Goal: Information Seeking & Learning: Find contact information

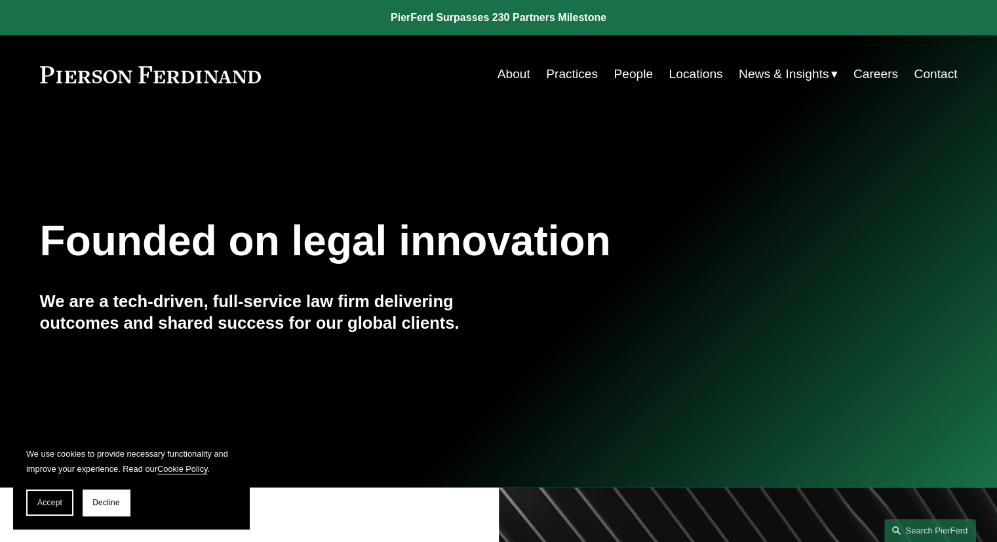
click at [944, 64] on link "Contact" at bounding box center [935, 74] width 43 height 25
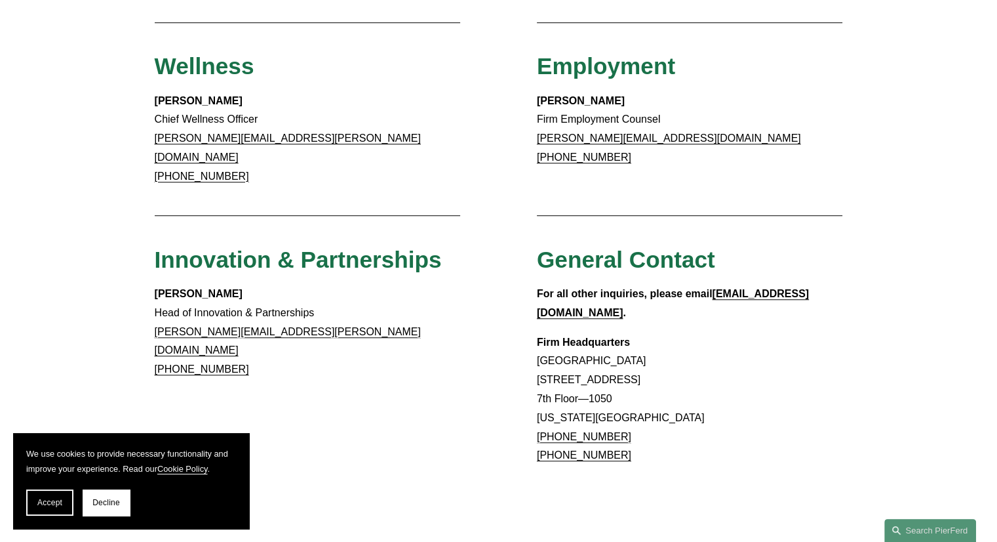
scroll to position [998, 0]
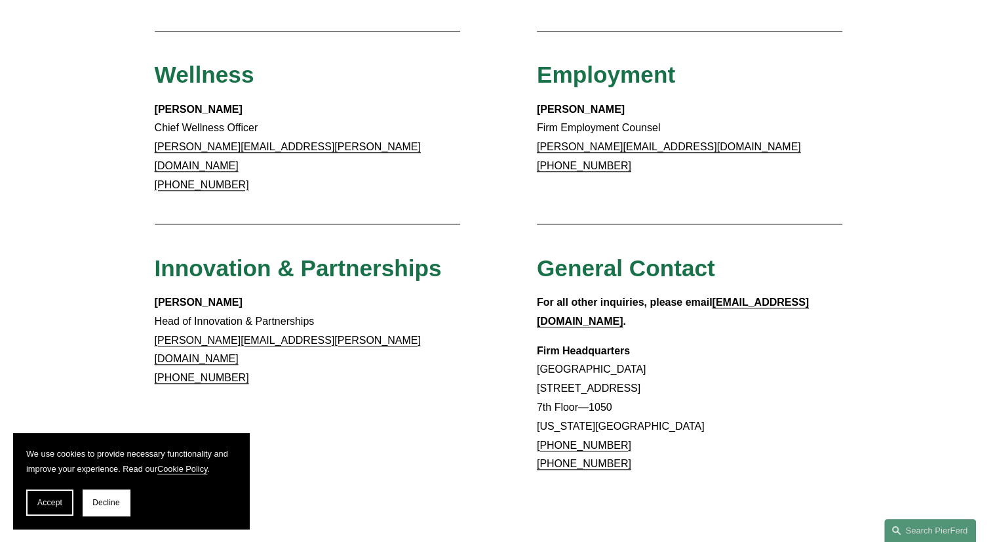
drag, startPoint x: 530, startPoint y: 282, endPoint x: 785, endPoint y: 375, distance: 271.5
click at [785, 375] on p "Firm Headquarters Rockefeller Center 1270 Avenue of the Americas 7th Floor—1050…" at bounding box center [690, 408] width 306 height 132
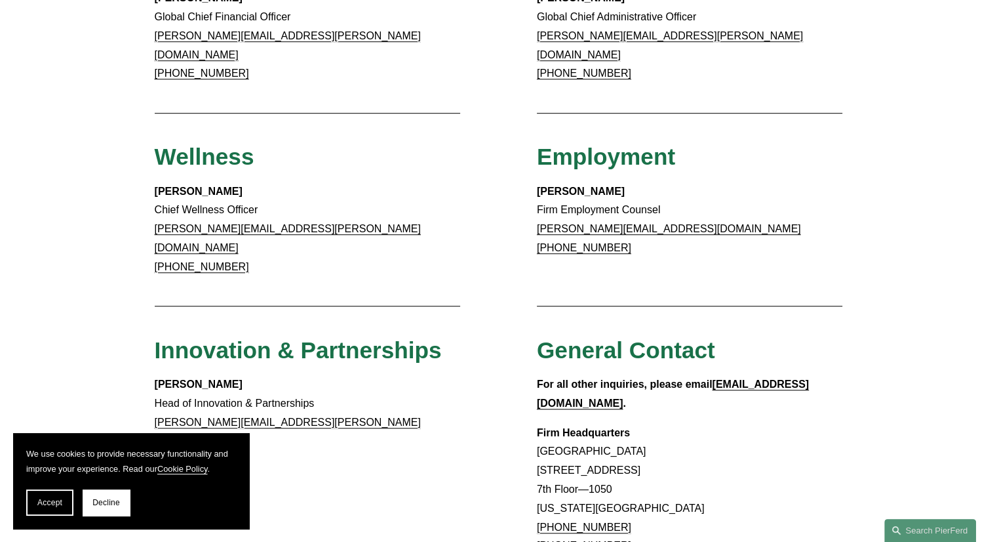
scroll to position [917, 0]
click at [220, 378] on strong "Christina Wojcik" at bounding box center [199, 383] width 88 height 11
copy strong "Christina Wojcik"
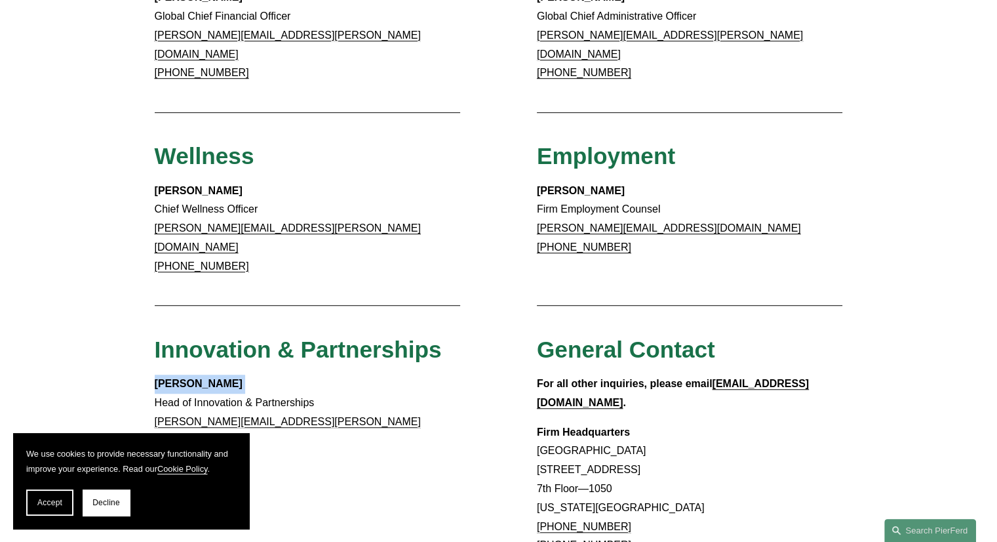
click at [225, 378] on strong "Christina Wojcik" at bounding box center [199, 383] width 88 height 11
